Goal: Task Accomplishment & Management: Use online tool/utility

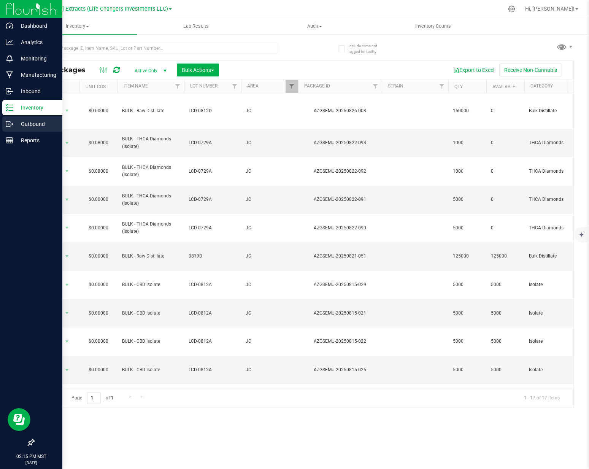
click at [12, 127] on icon at bounding box center [10, 124] width 8 height 8
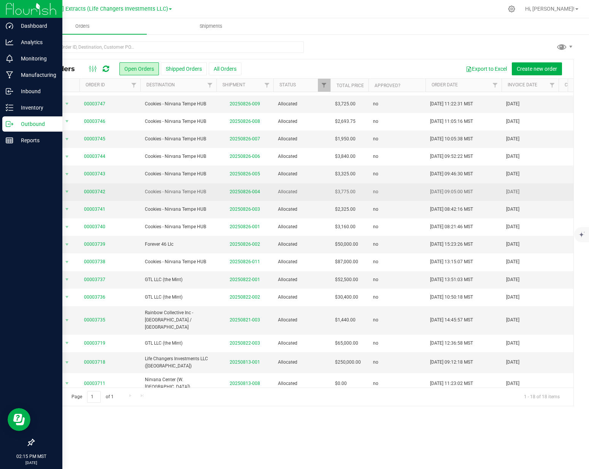
scroll to position [44, 0]
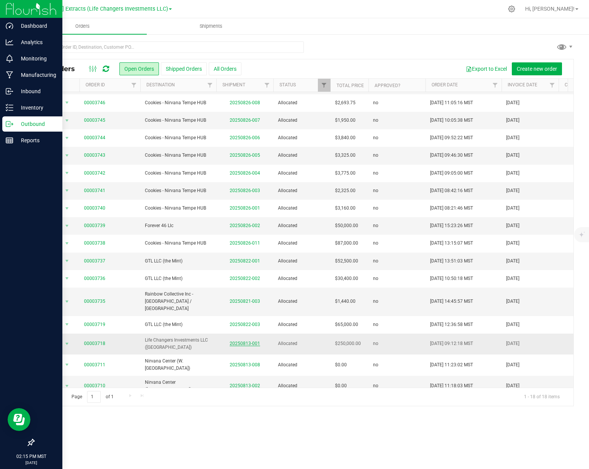
click at [238, 341] on link "20250813-001" at bounding box center [245, 343] width 30 height 5
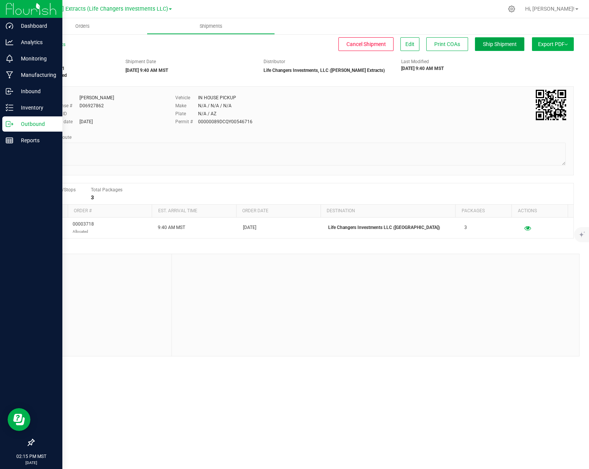
click at [492, 40] on button "Ship Shipment" at bounding box center [499, 44] width 49 height 14
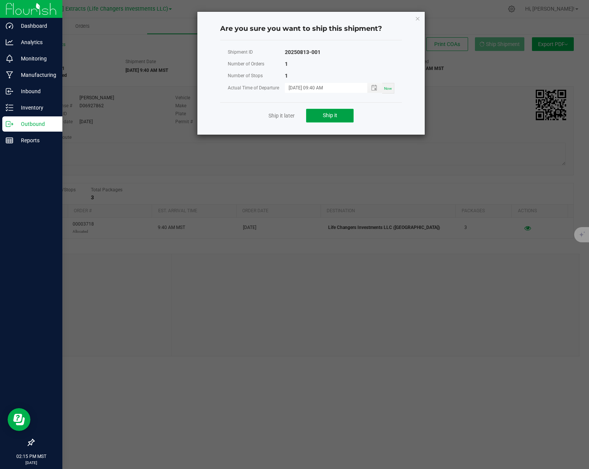
click at [338, 115] on button "Ship it" at bounding box center [330, 116] width 48 height 14
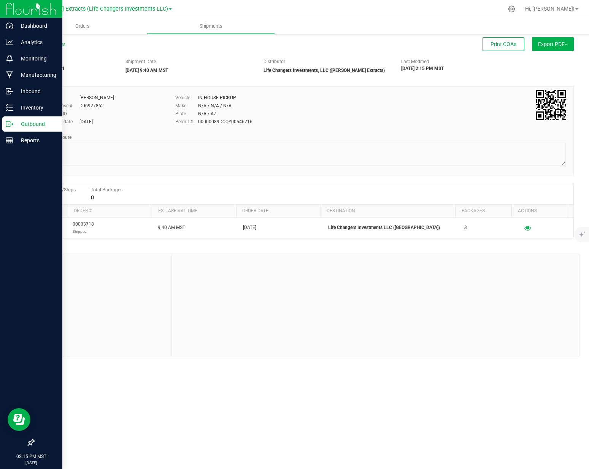
click at [9, 124] on line at bounding box center [11, 124] width 4 height 0
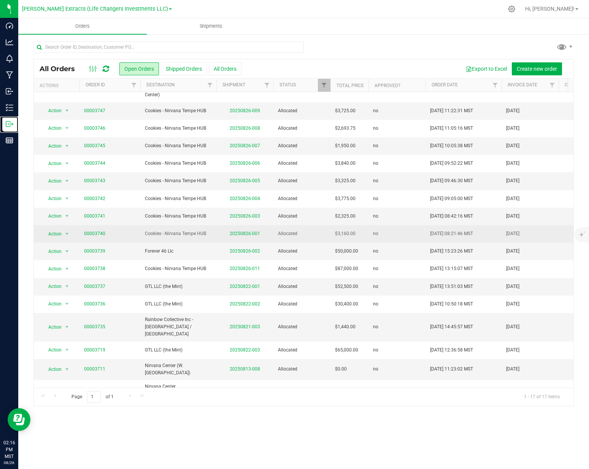
scroll to position [23, 0]
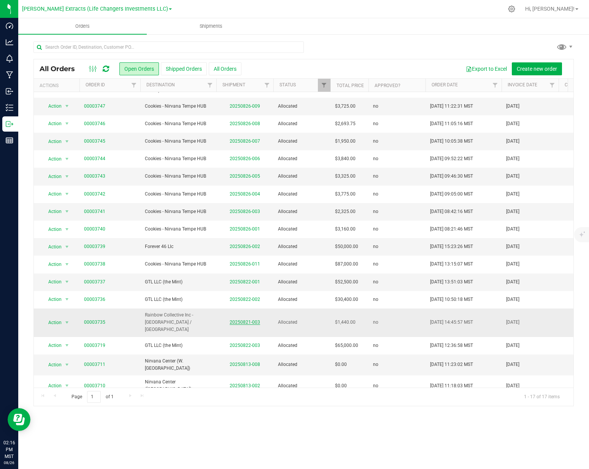
click at [238, 320] on link "20250821-003" at bounding box center [245, 322] width 30 height 5
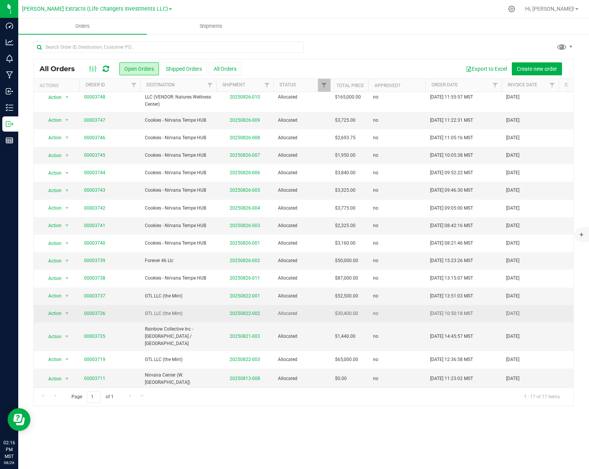
scroll to position [23, 0]
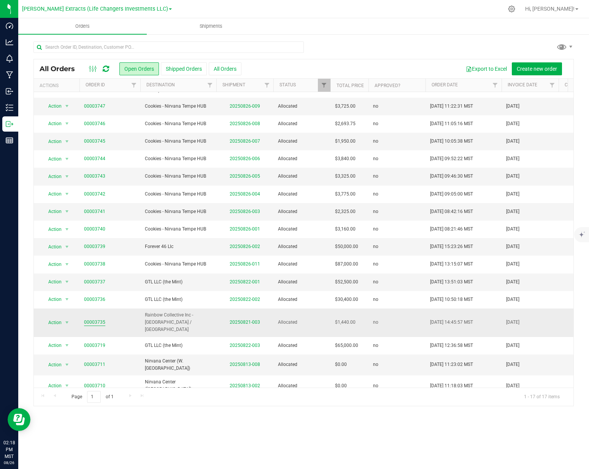
click at [94, 320] on link "00003735" at bounding box center [94, 322] width 21 height 7
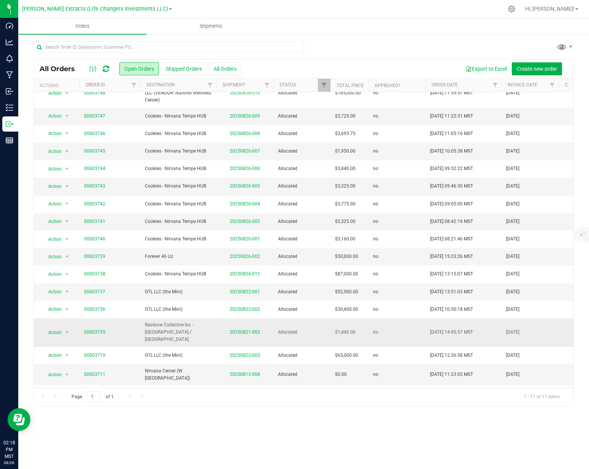
scroll to position [23, 0]
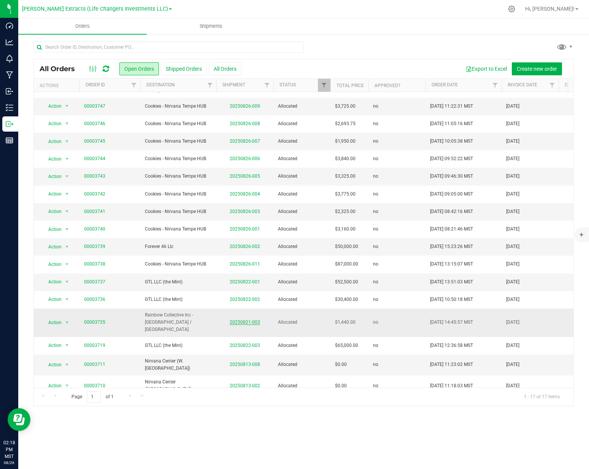
click at [234, 321] on link "20250821-003" at bounding box center [245, 322] width 30 height 5
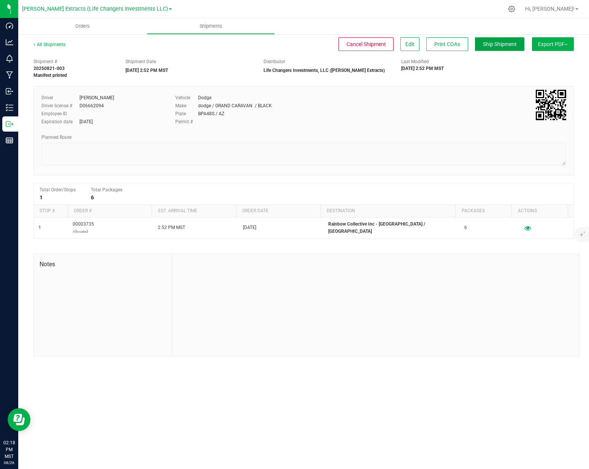
click at [489, 48] on button "Ship Shipment" at bounding box center [499, 44] width 49 height 14
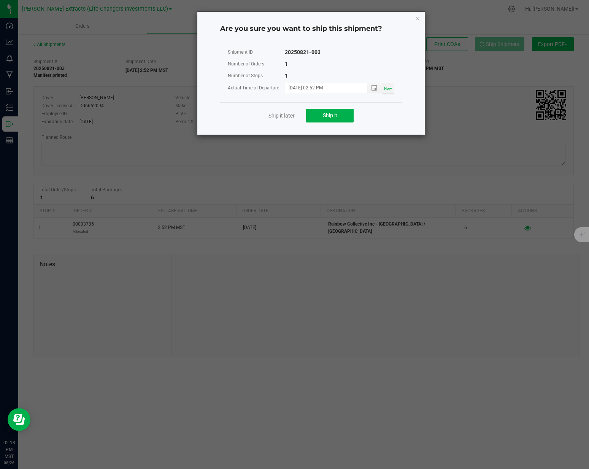
click at [345, 108] on div "Ship it later Ship it" at bounding box center [311, 115] width 182 height 26
drag, startPoint x: 344, startPoint y: 110, endPoint x: 331, endPoint y: 118, distance: 15.2
click at [340, 113] on button "Ship it" at bounding box center [330, 116] width 48 height 14
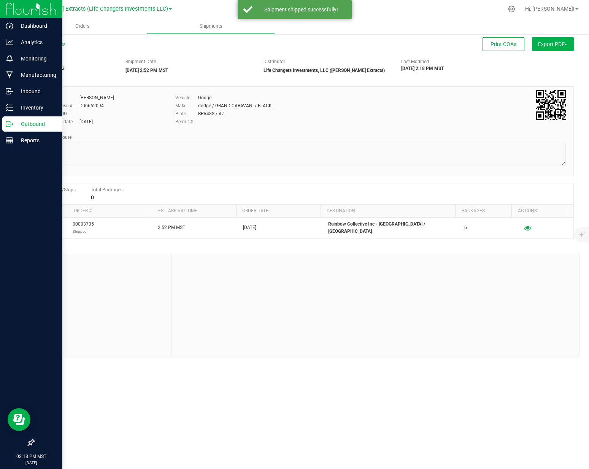
click at [8, 125] on icon at bounding box center [10, 124] width 8 height 8
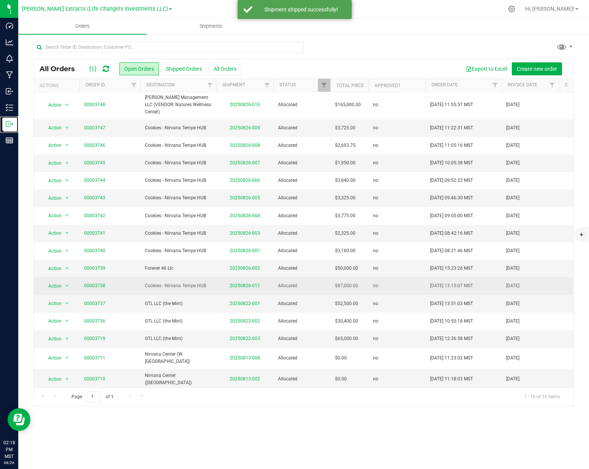
scroll to position [2, 0]
click at [96, 283] on link "00003738" at bounding box center [94, 285] width 21 height 7
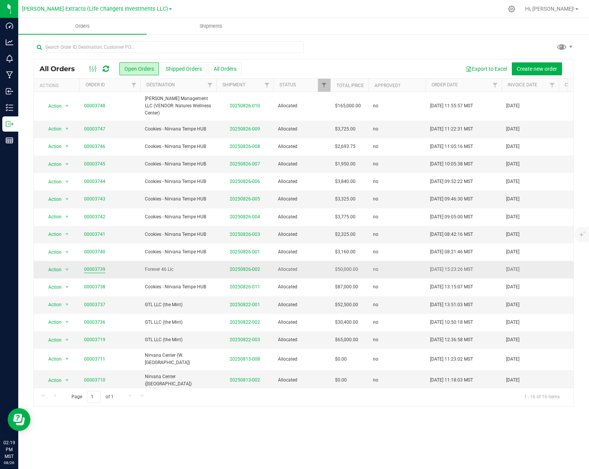
click at [96, 268] on link "00003739" at bounding box center [94, 269] width 21 height 7
click at [237, 304] on link "20250822-001" at bounding box center [245, 304] width 30 height 5
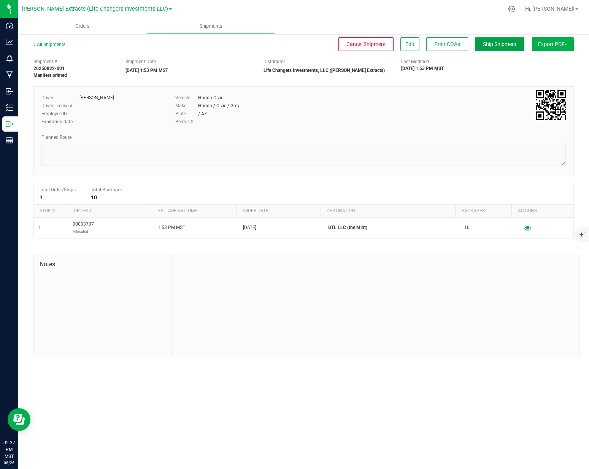
click at [479, 44] on button "Ship Shipment" at bounding box center [499, 44] width 49 height 14
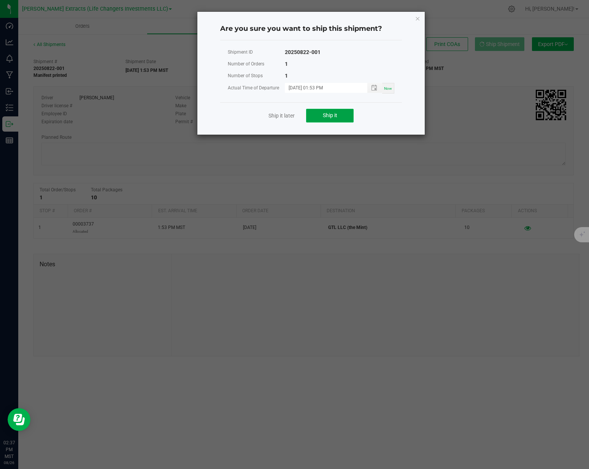
click at [335, 118] on span "Ship it" at bounding box center [330, 115] width 14 height 6
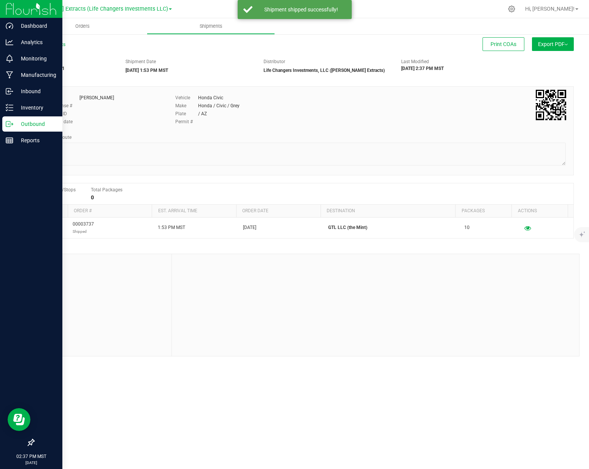
click at [14, 127] on p "Outbound" at bounding box center [36, 123] width 46 height 9
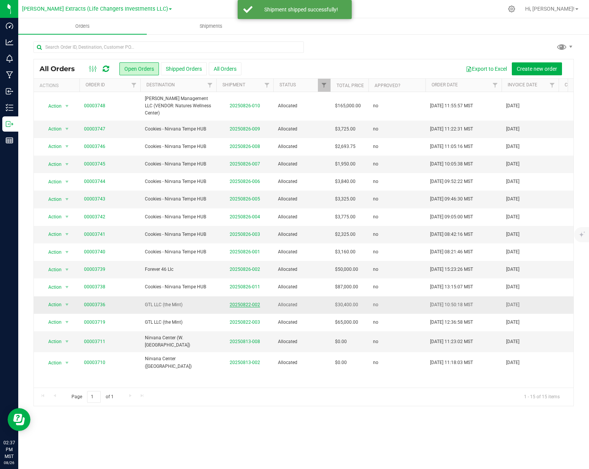
click at [241, 306] on link "20250822-002" at bounding box center [245, 304] width 30 height 5
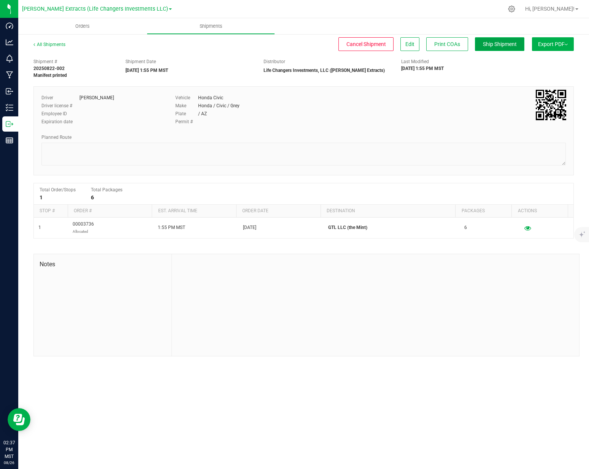
click at [502, 47] on span "Ship Shipment" at bounding box center [500, 44] width 34 height 6
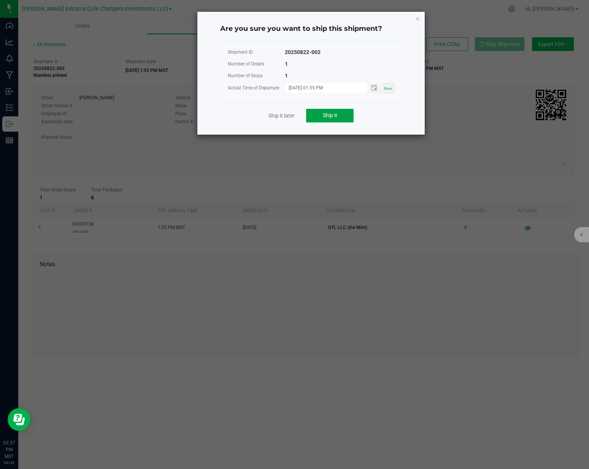
drag, startPoint x: 341, startPoint y: 111, endPoint x: 333, endPoint y: 111, distance: 8.0
click at [341, 111] on button "Ship it" at bounding box center [330, 116] width 48 height 14
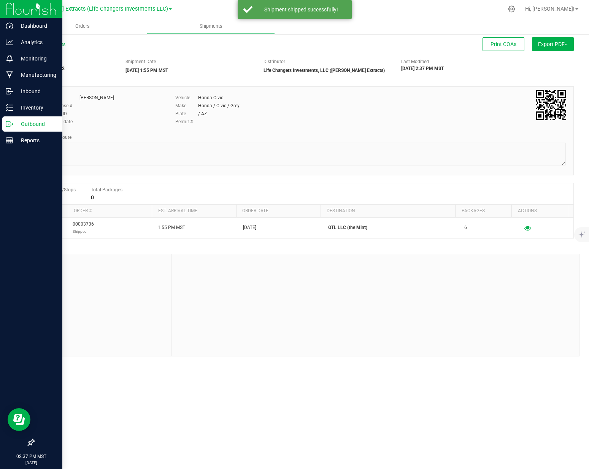
click at [14, 127] on p "Outbound" at bounding box center [36, 123] width 46 height 9
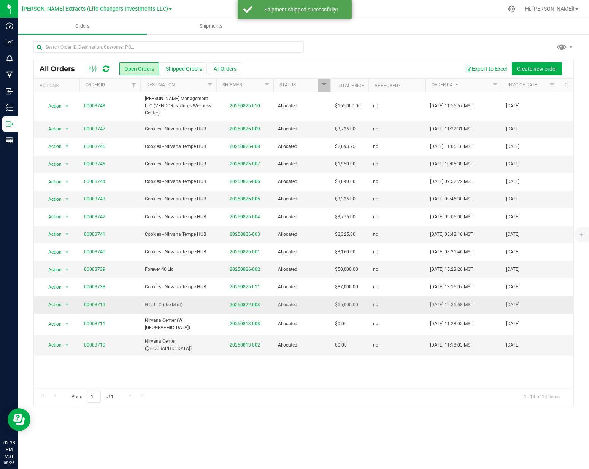
click at [248, 302] on link "20250822-003" at bounding box center [245, 304] width 30 height 5
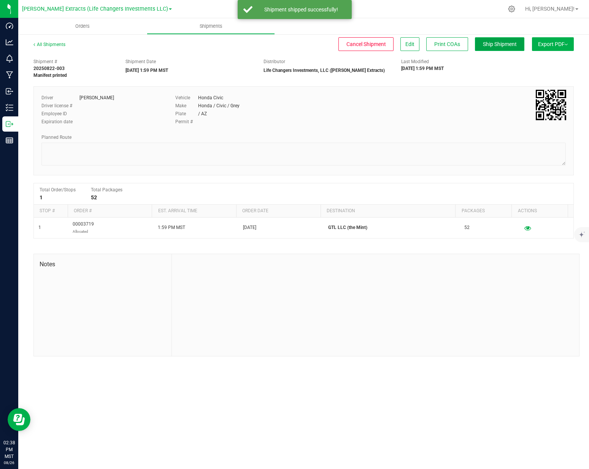
click at [506, 48] on button "Ship Shipment" at bounding box center [499, 44] width 49 height 14
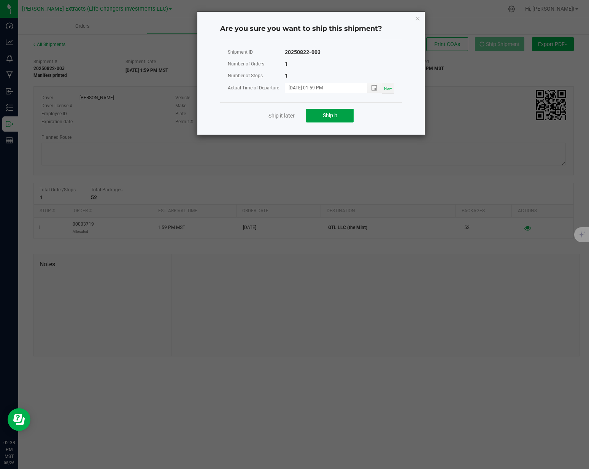
click at [326, 120] on button "Ship it" at bounding box center [330, 116] width 48 height 14
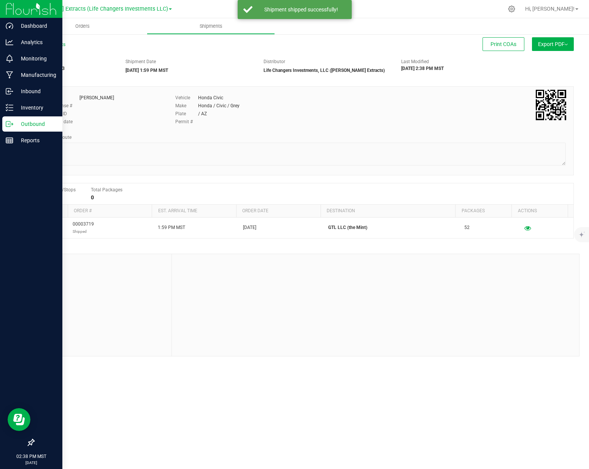
click at [13, 127] on p "Outbound" at bounding box center [36, 123] width 46 height 9
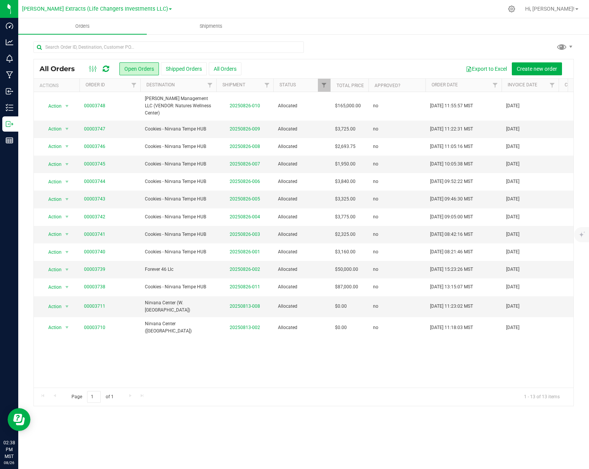
click at [293, 345] on div "Action Action Cancel order Clone order Edit order Mark as fully paid Order audi…" at bounding box center [304, 240] width 540 height 296
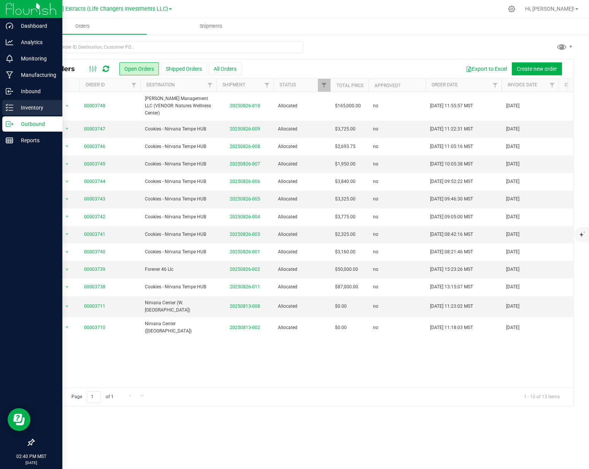
click at [21, 110] on p "Inventory" at bounding box center [36, 107] width 46 height 9
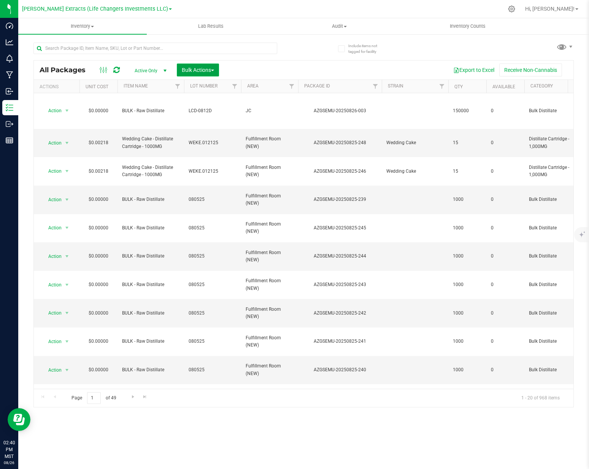
click at [197, 71] on span "Bulk Actions" at bounding box center [198, 70] width 32 height 6
click at [199, 102] on span "Add to outbound order" at bounding box center [207, 101] width 52 height 6
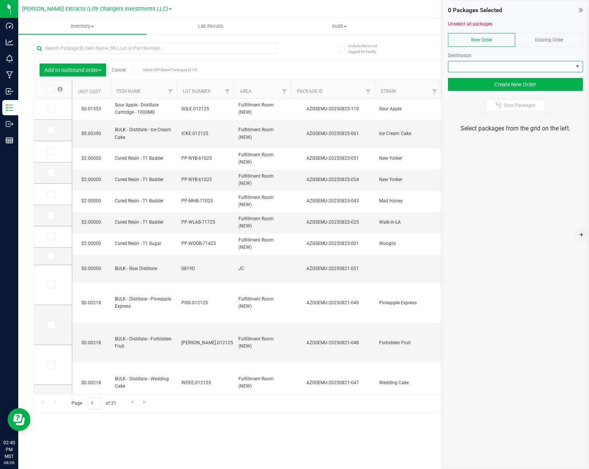
click at [487, 65] on span at bounding box center [511, 66] width 125 height 11
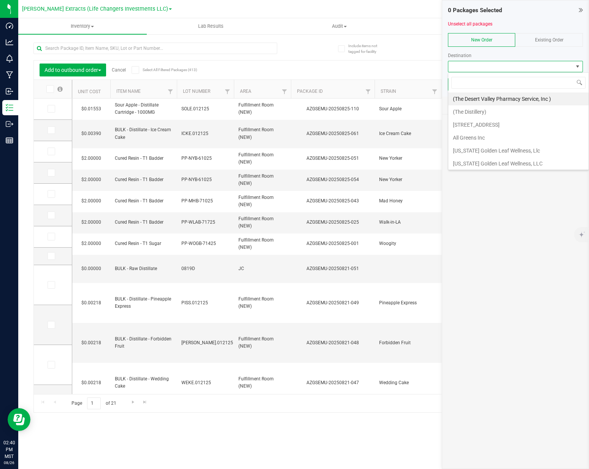
scroll to position [11, 135]
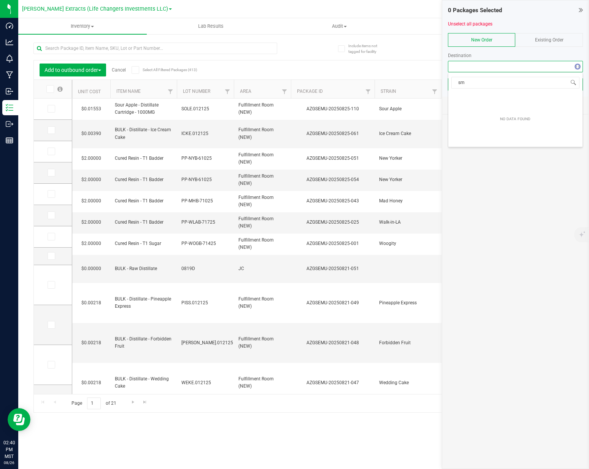
type input "s"
type input "smok"
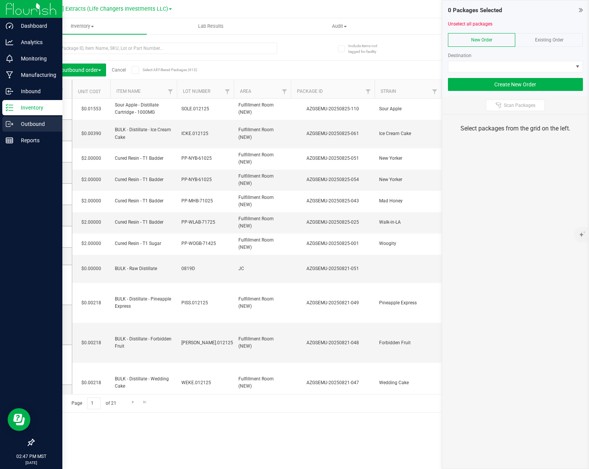
click at [10, 122] on icon at bounding box center [10, 124] width 8 height 8
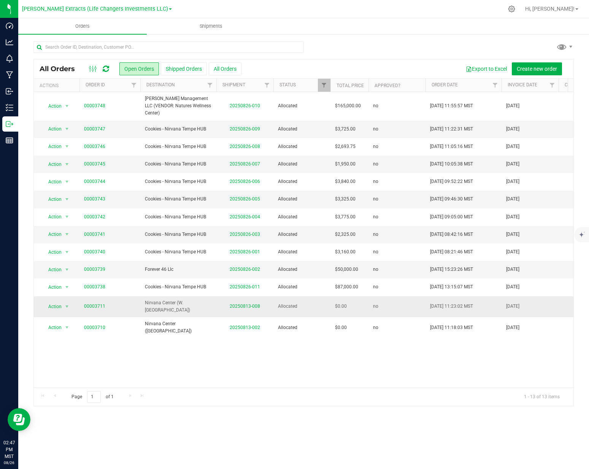
click at [236, 300] on td "20250813-008" at bounding box center [244, 306] width 57 height 21
click at [236, 304] on link "20250813-008" at bounding box center [245, 306] width 30 height 5
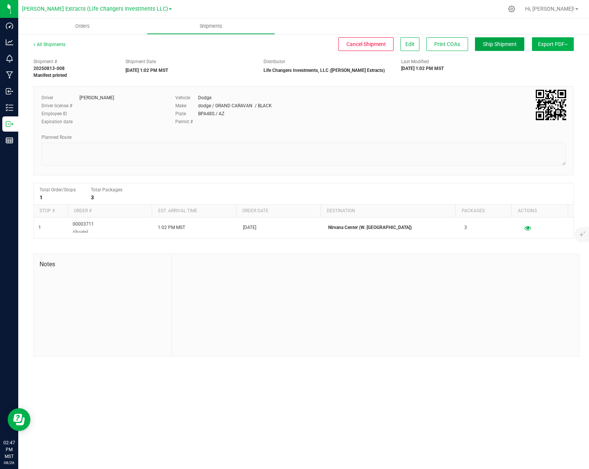
click at [480, 46] on button "Ship Shipment" at bounding box center [499, 44] width 49 height 14
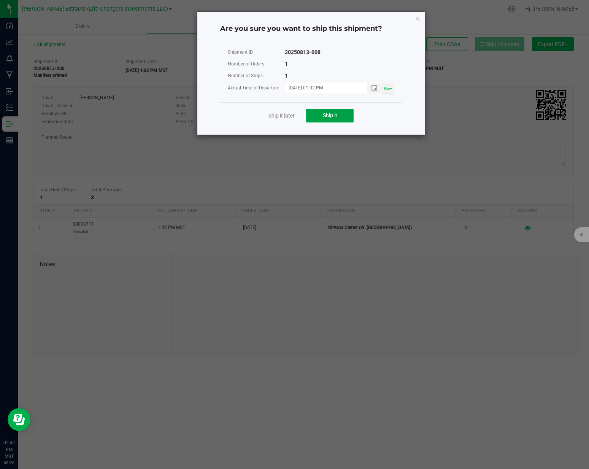
click at [328, 115] on span "Ship it" at bounding box center [330, 115] width 14 height 6
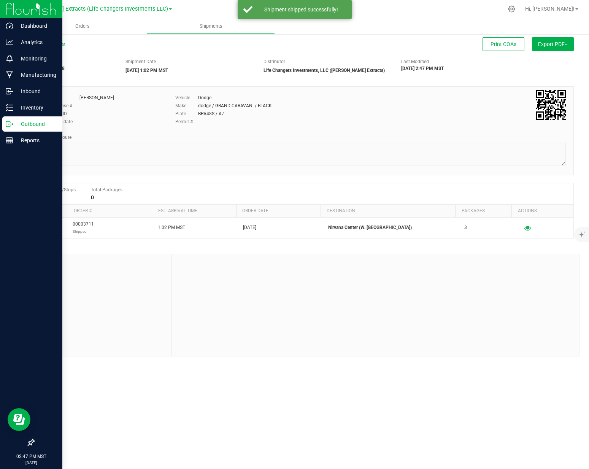
click at [18, 121] on p "Outbound" at bounding box center [36, 123] width 46 height 9
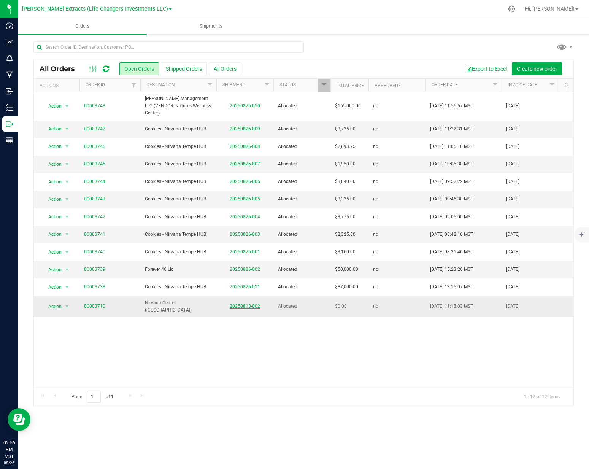
click at [240, 305] on link "20250813-002" at bounding box center [245, 306] width 30 height 5
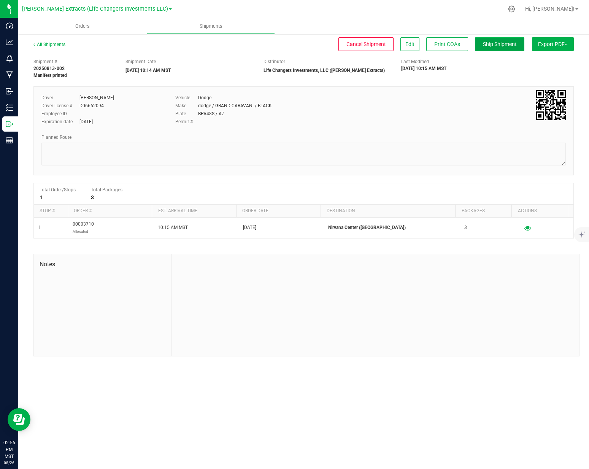
click at [497, 42] on span "Ship Shipment" at bounding box center [500, 44] width 34 height 6
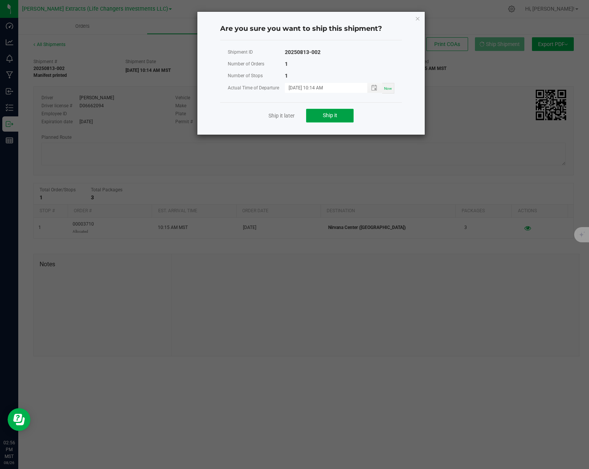
click at [336, 115] on span "Ship it" at bounding box center [330, 115] width 14 height 6
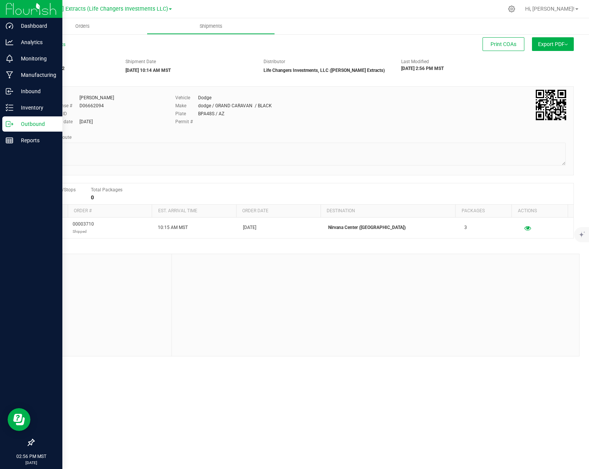
click at [10, 125] on icon at bounding box center [10, 124] width 8 height 8
